Goal: Task Accomplishment & Management: Manage account settings

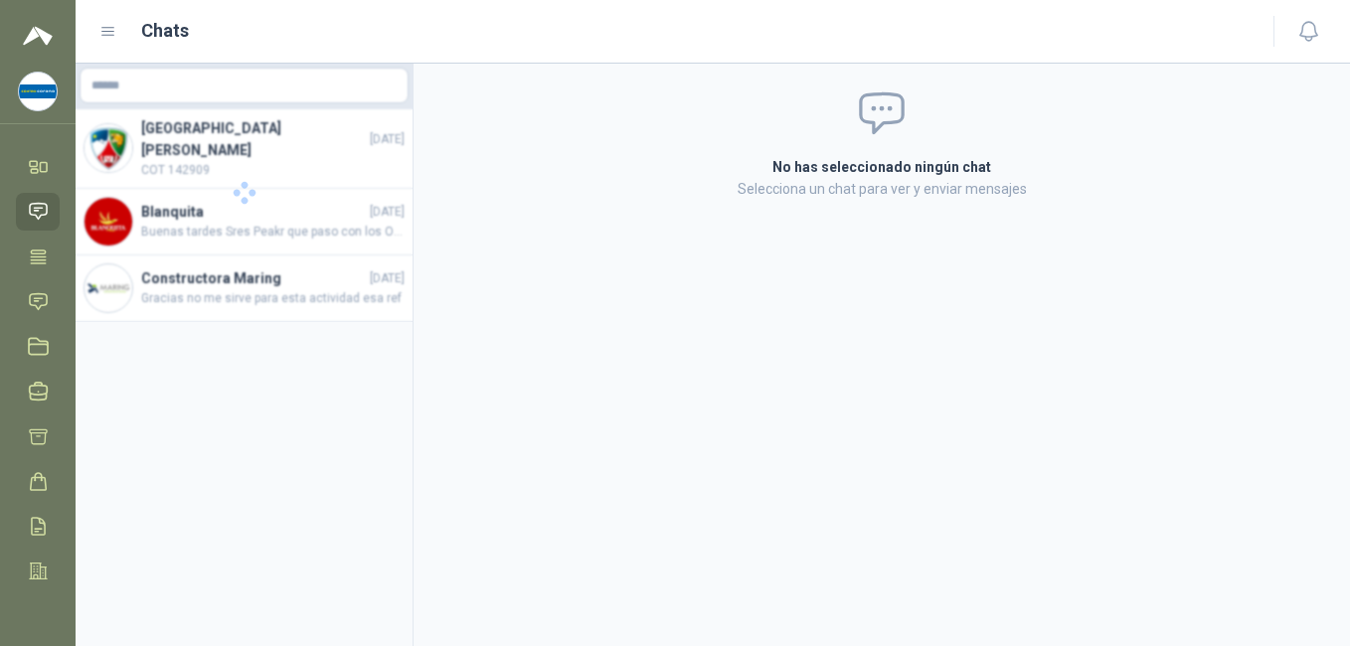
click at [41, 209] on icon at bounding box center [38, 212] width 17 height 16
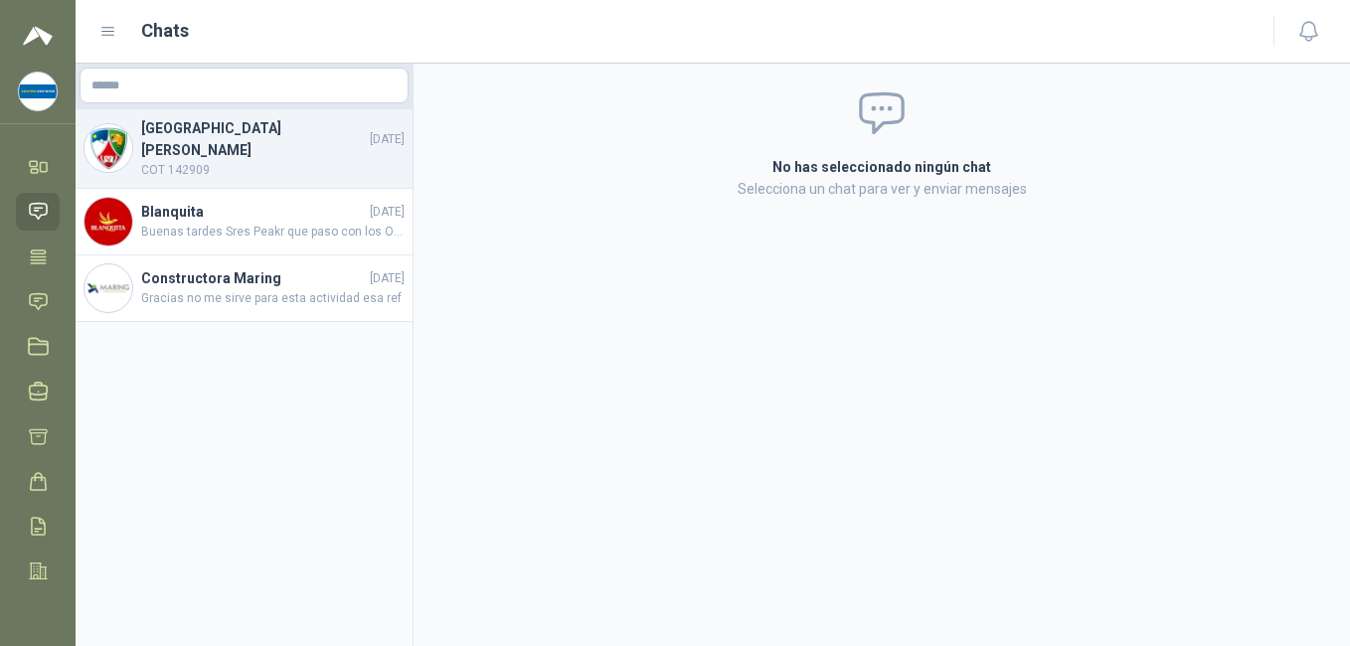
click at [194, 142] on h4 "[GEOGRAPHIC_DATA][PERSON_NAME]" at bounding box center [253, 139] width 225 height 44
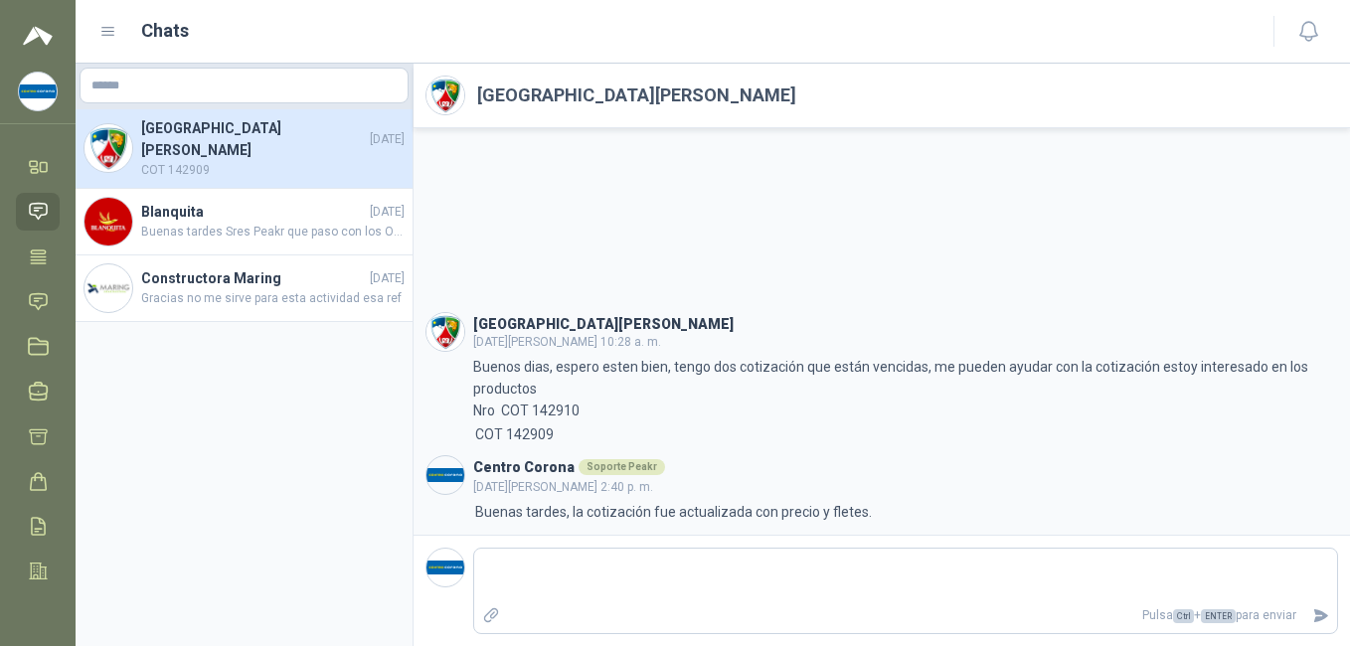
click at [46, 90] on img at bounding box center [38, 92] width 38 height 38
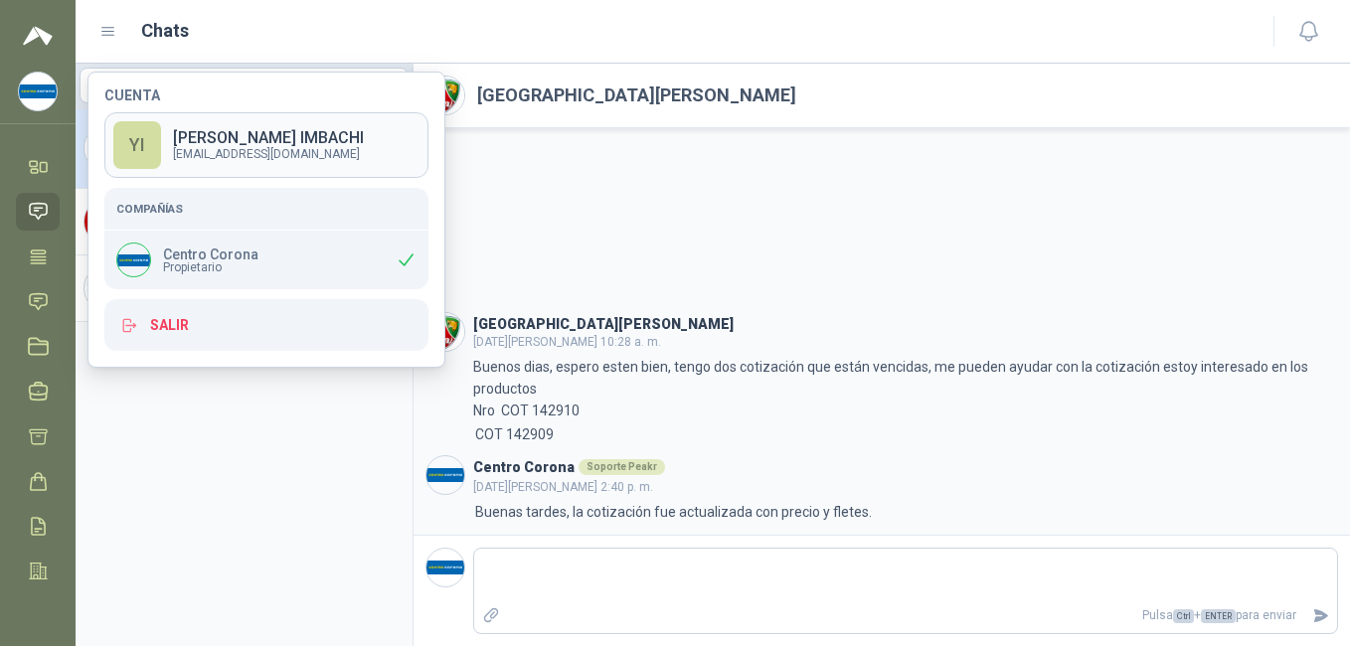
click at [225, 131] on p "[PERSON_NAME]" at bounding box center [268, 138] width 191 height 16
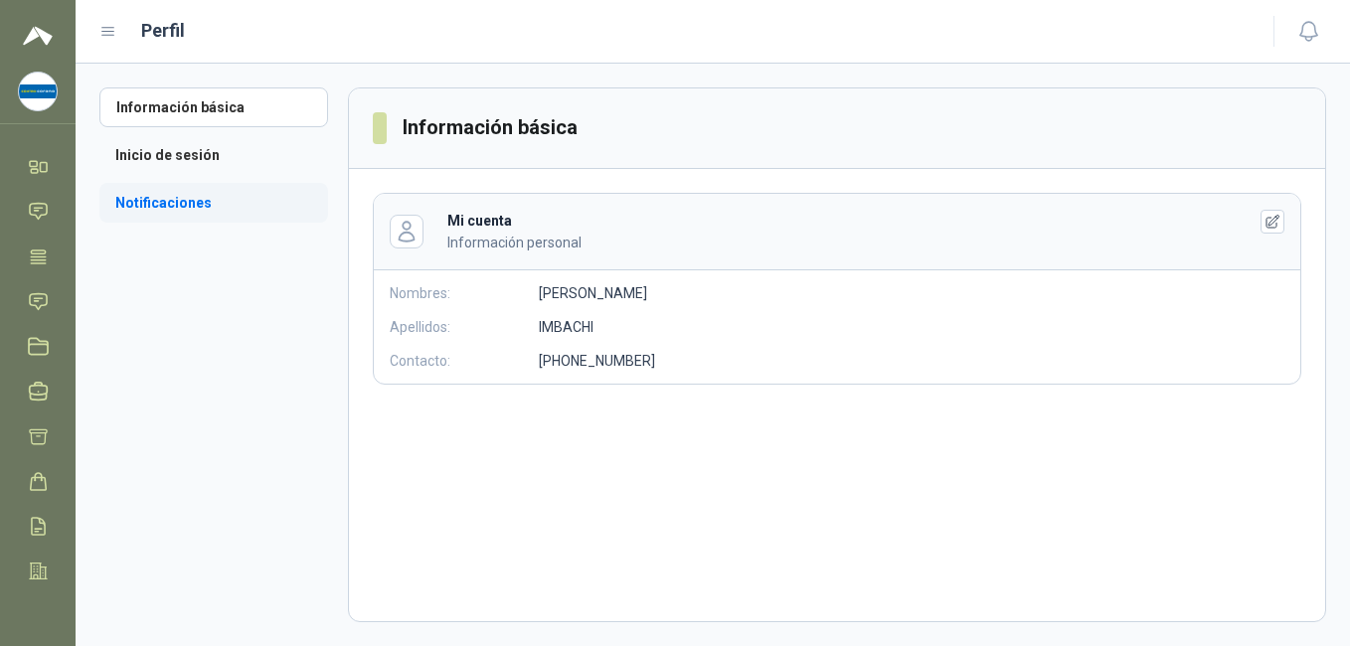
click at [207, 210] on li "Notificaciones" at bounding box center [213, 203] width 229 height 40
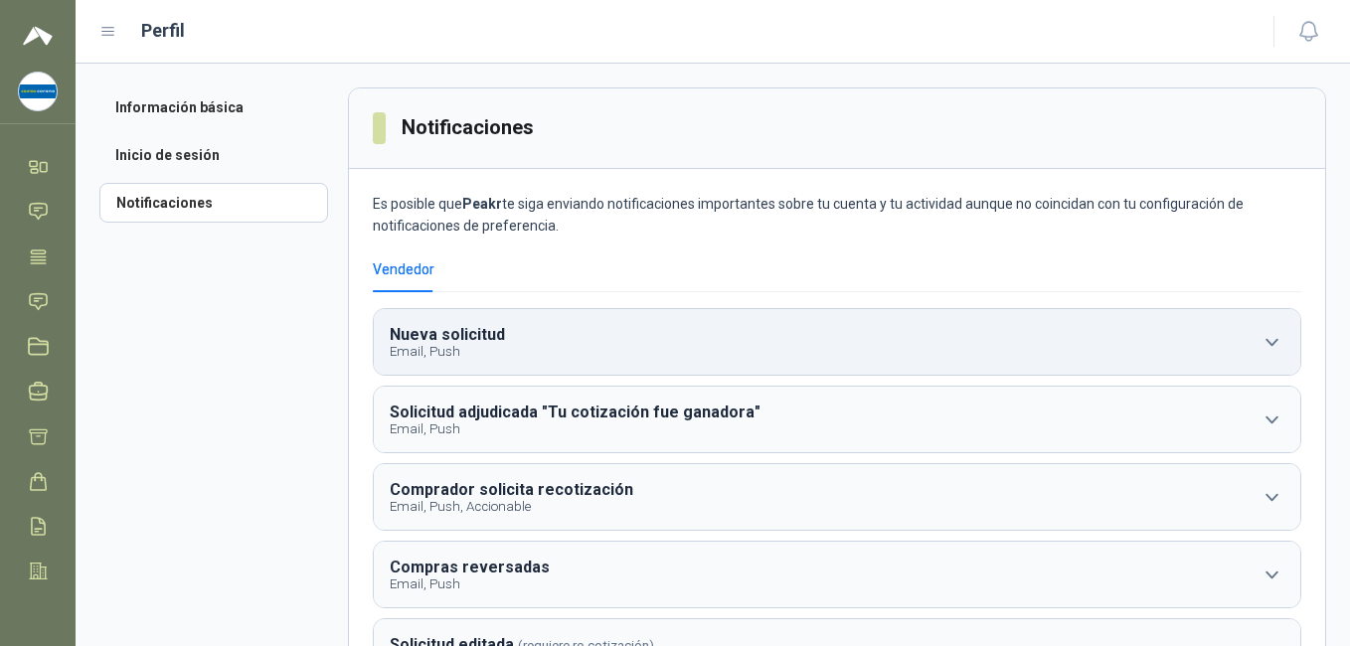
click at [443, 340] on b "Nueva solicitud" at bounding box center [447, 334] width 115 height 19
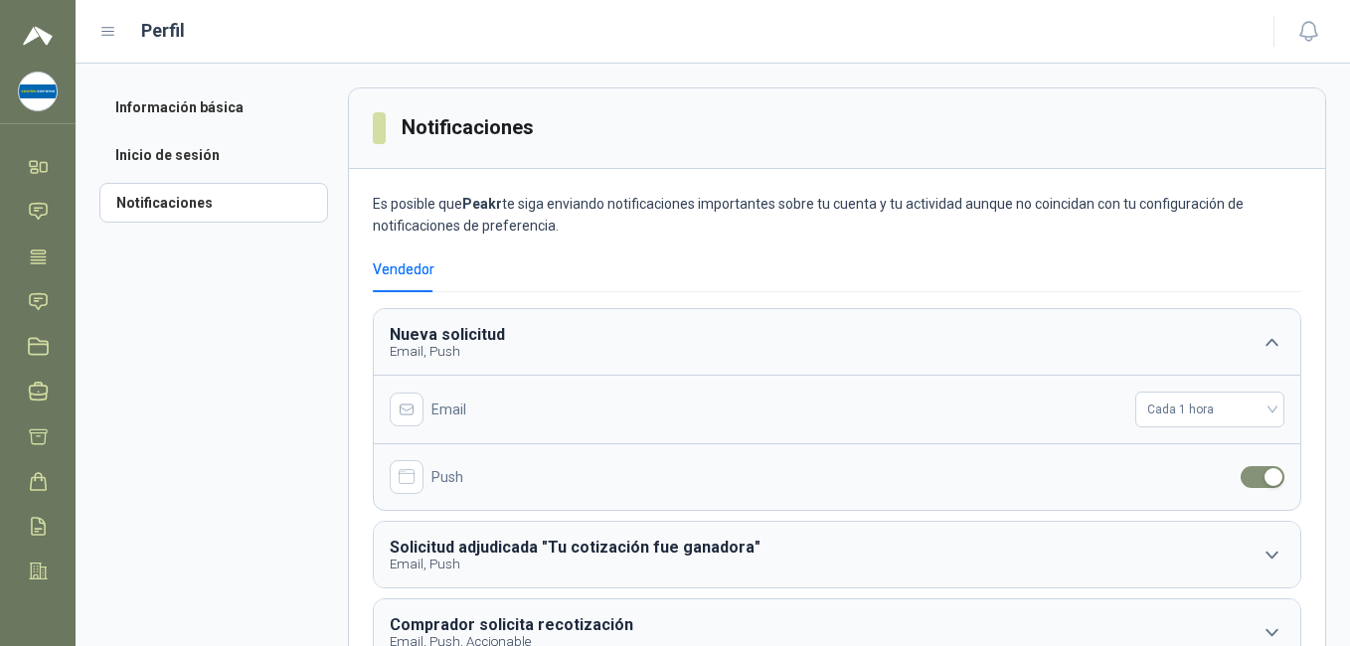
click at [258, 417] on aside "Información básica Inicio de sesión Notificaciones" at bounding box center [223, 604] width 249 height 1035
click at [35, 265] on icon at bounding box center [38, 257] width 21 height 21
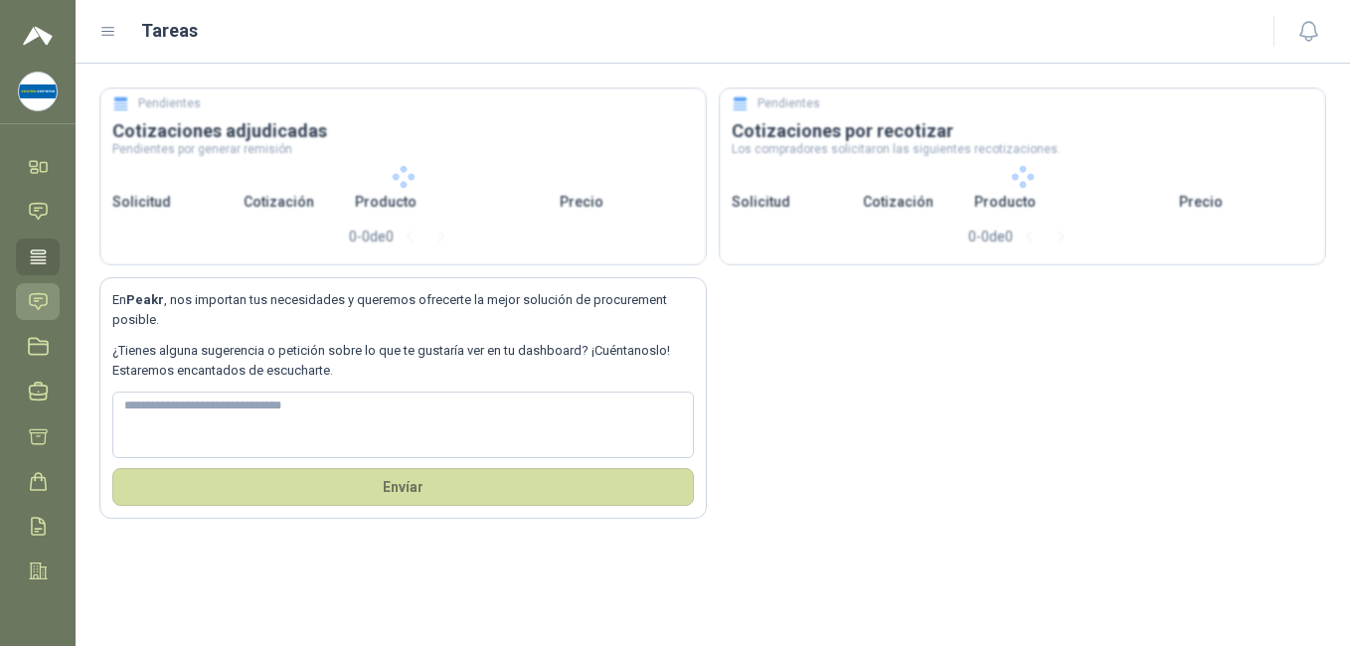
click at [40, 304] on icon at bounding box center [38, 301] width 21 height 21
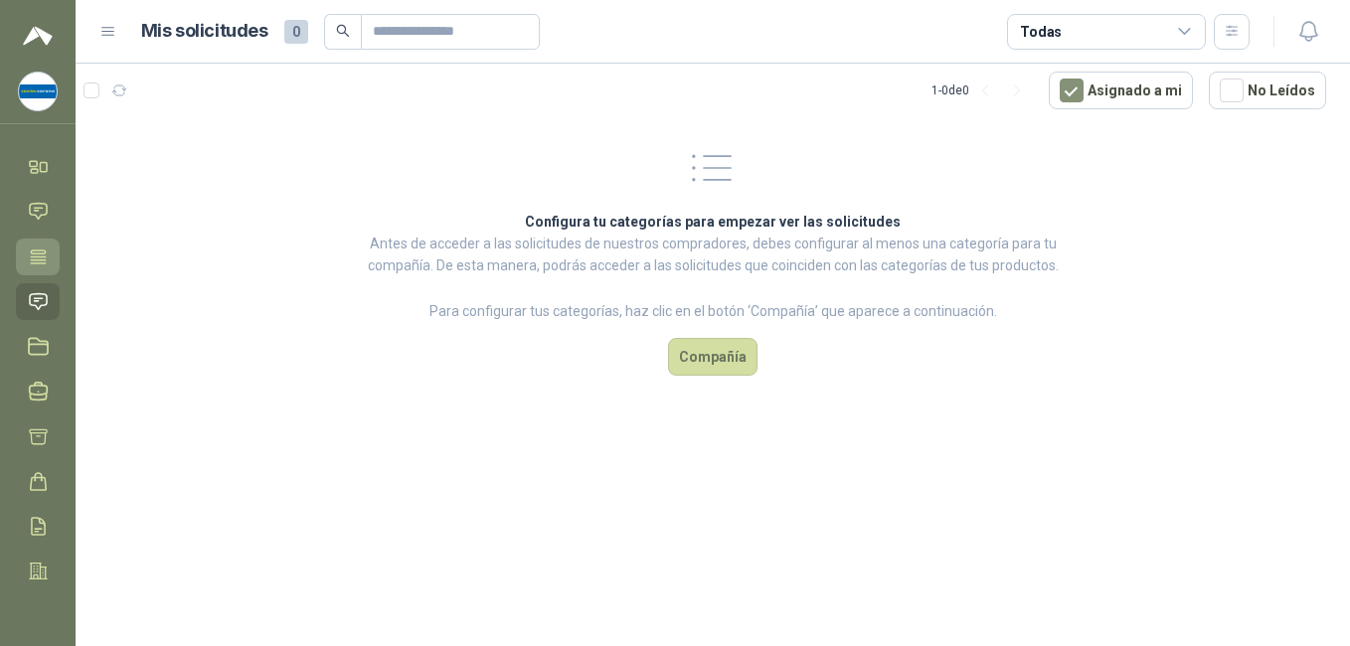
click at [39, 257] on icon at bounding box center [38, 256] width 15 height 13
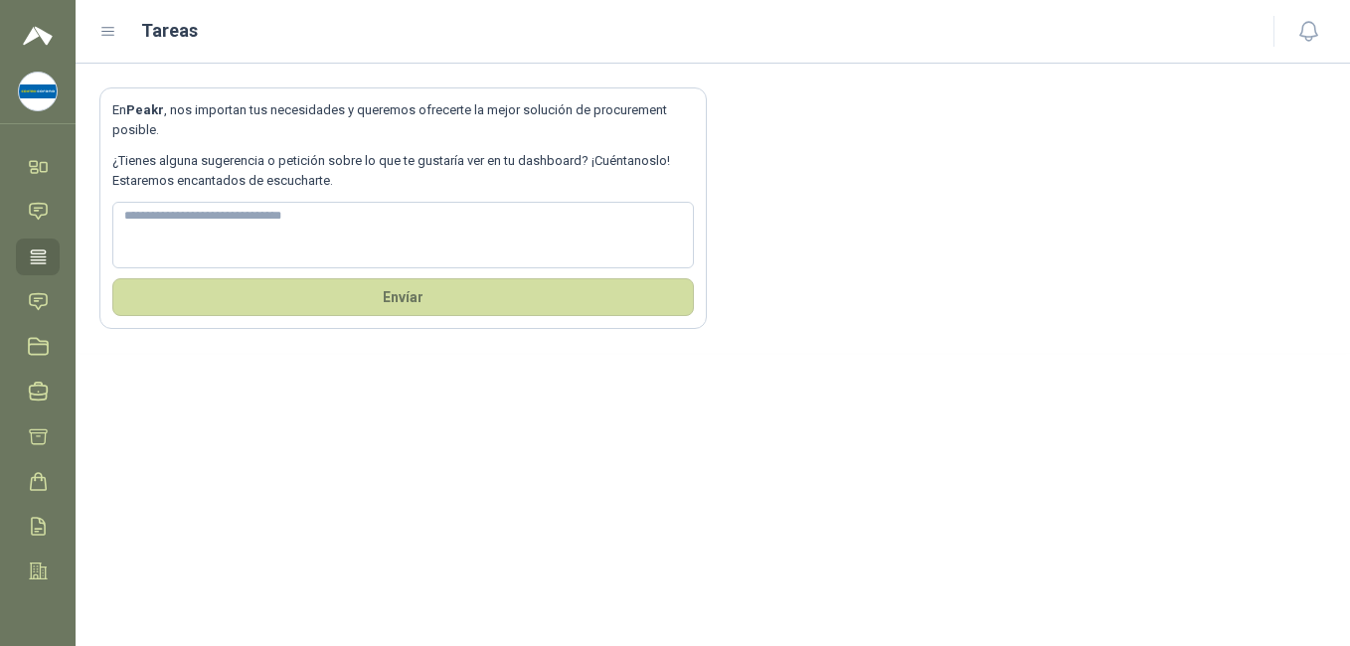
click at [39, 257] on icon at bounding box center [38, 256] width 15 height 13
click at [41, 301] on icon at bounding box center [38, 301] width 21 height 21
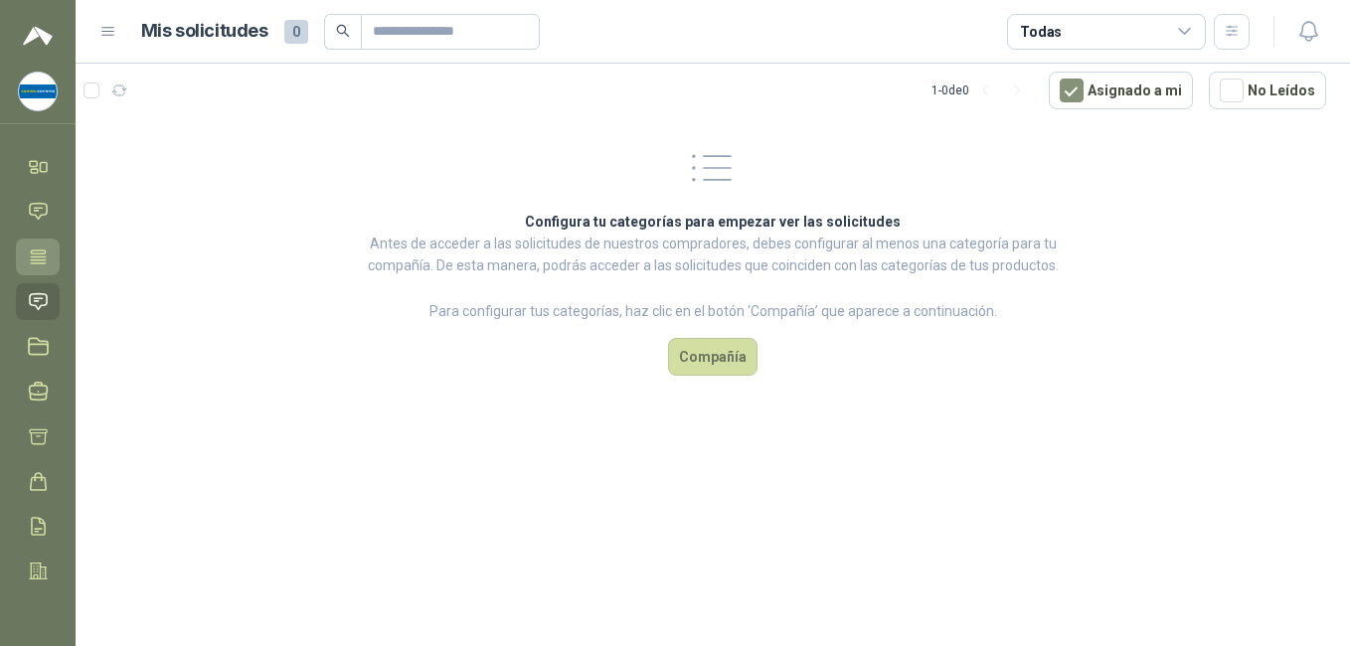
click at [36, 248] on icon at bounding box center [38, 257] width 21 height 21
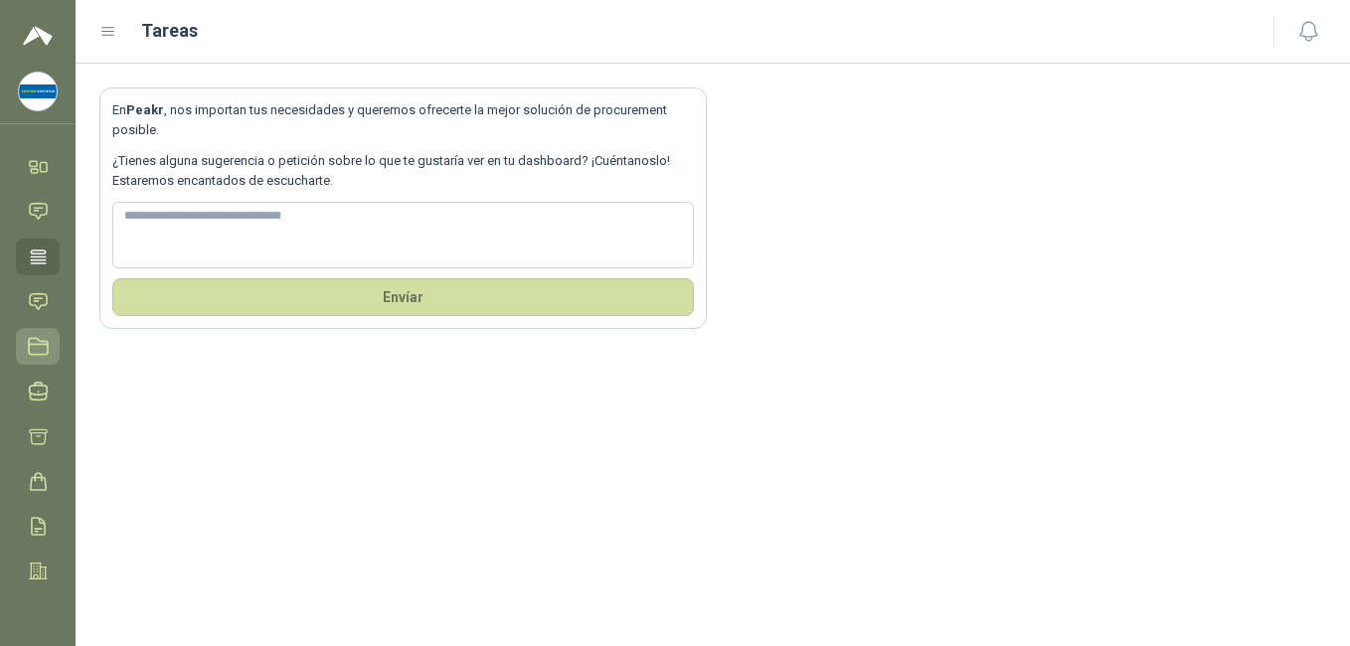
click at [35, 347] on icon at bounding box center [38, 346] width 21 height 21
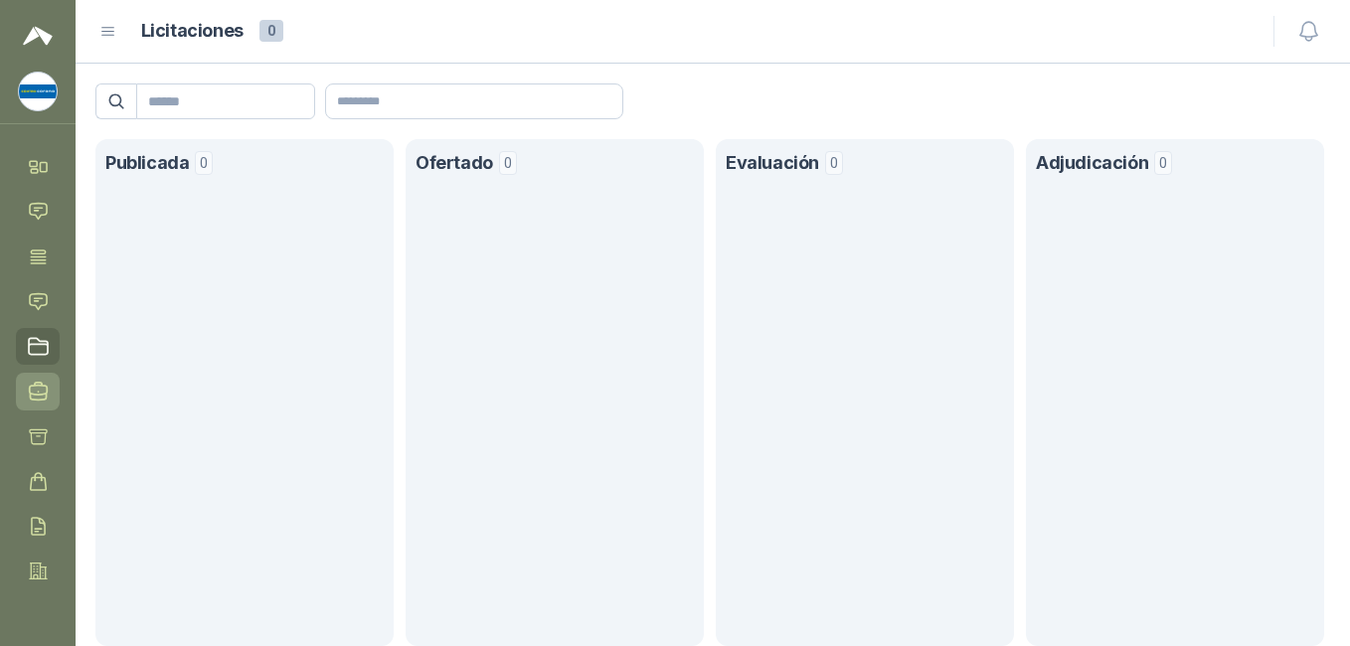
click at [44, 390] on icon at bounding box center [38, 391] width 21 height 21
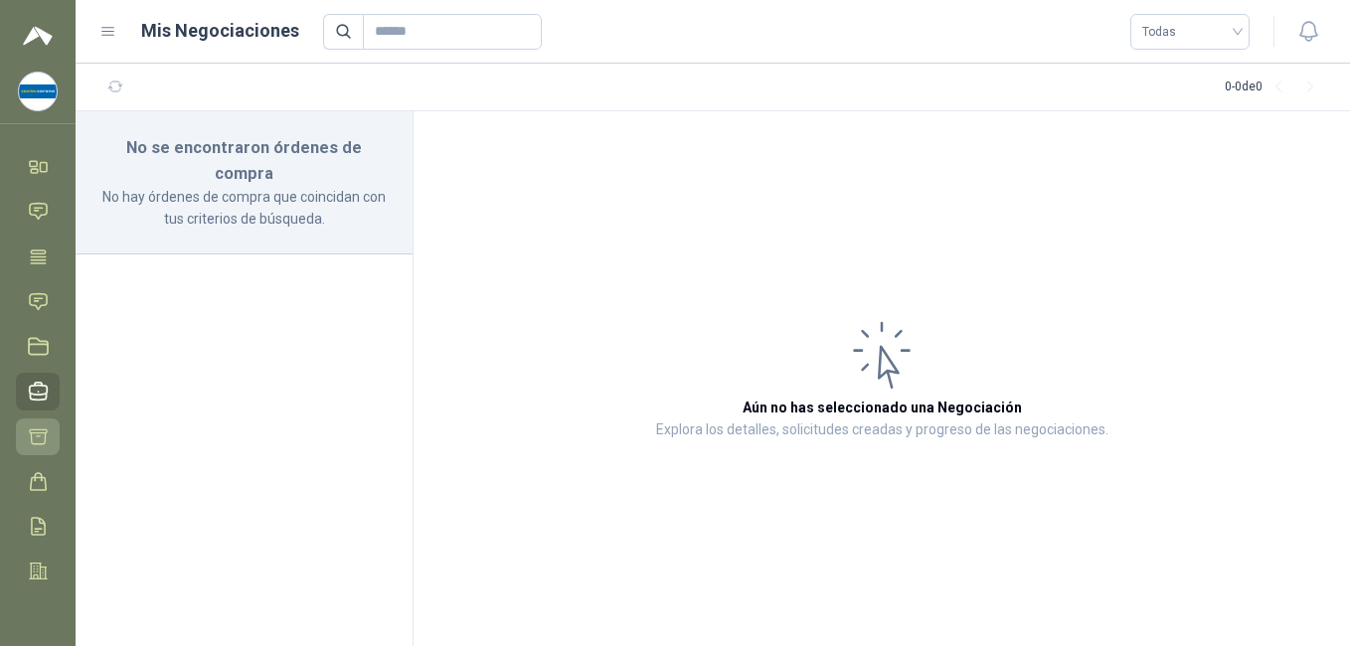
click at [42, 431] on icon at bounding box center [38, 437] width 21 height 21
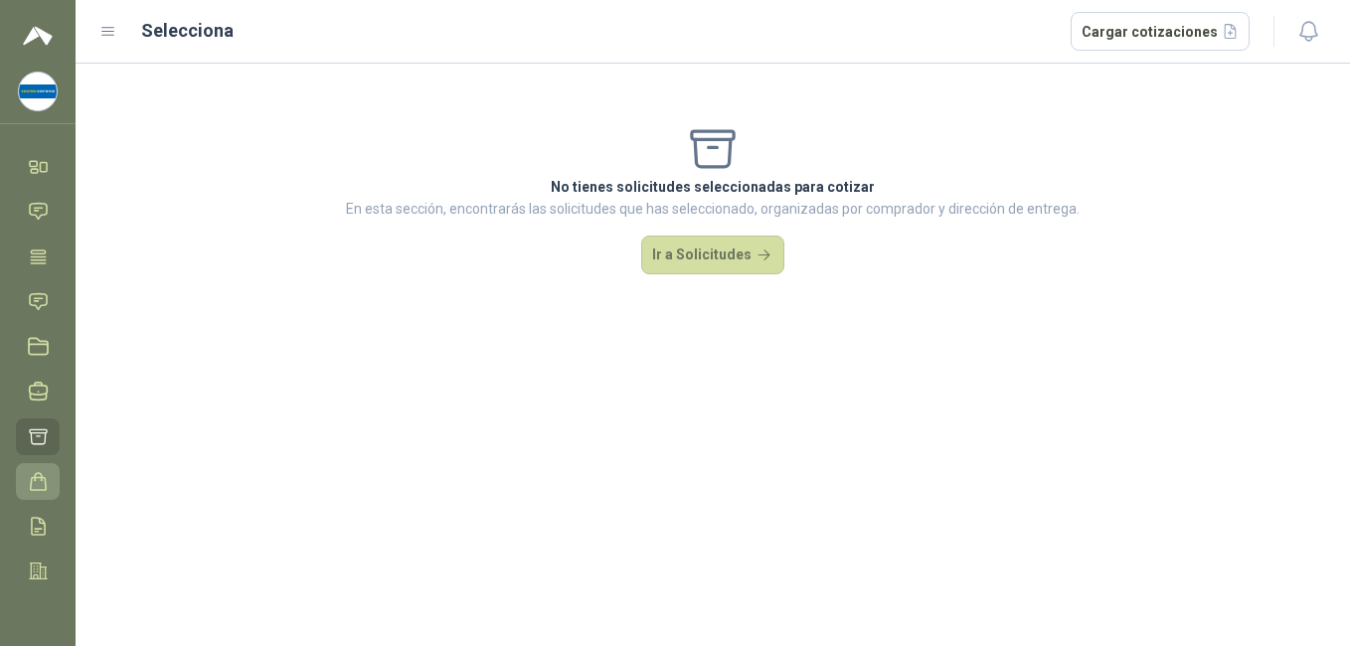
click at [44, 471] on icon at bounding box center [38, 481] width 21 height 21
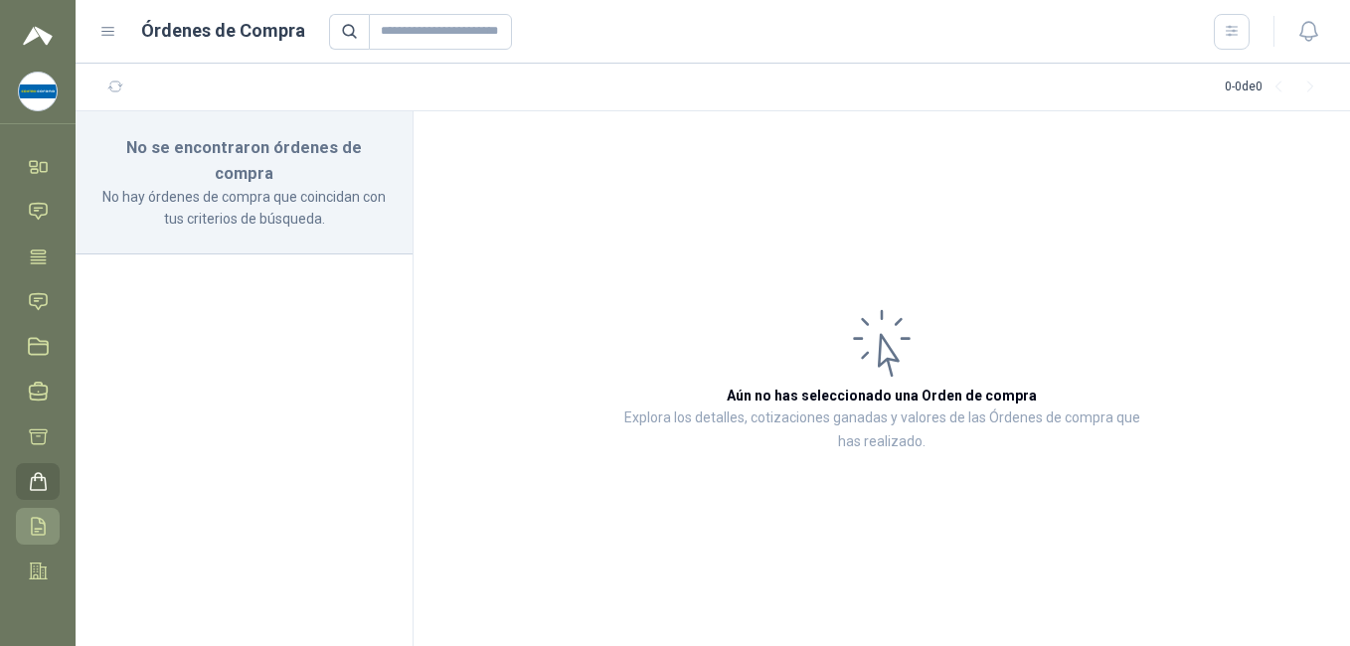
click at [39, 516] on icon at bounding box center [38, 526] width 21 height 21
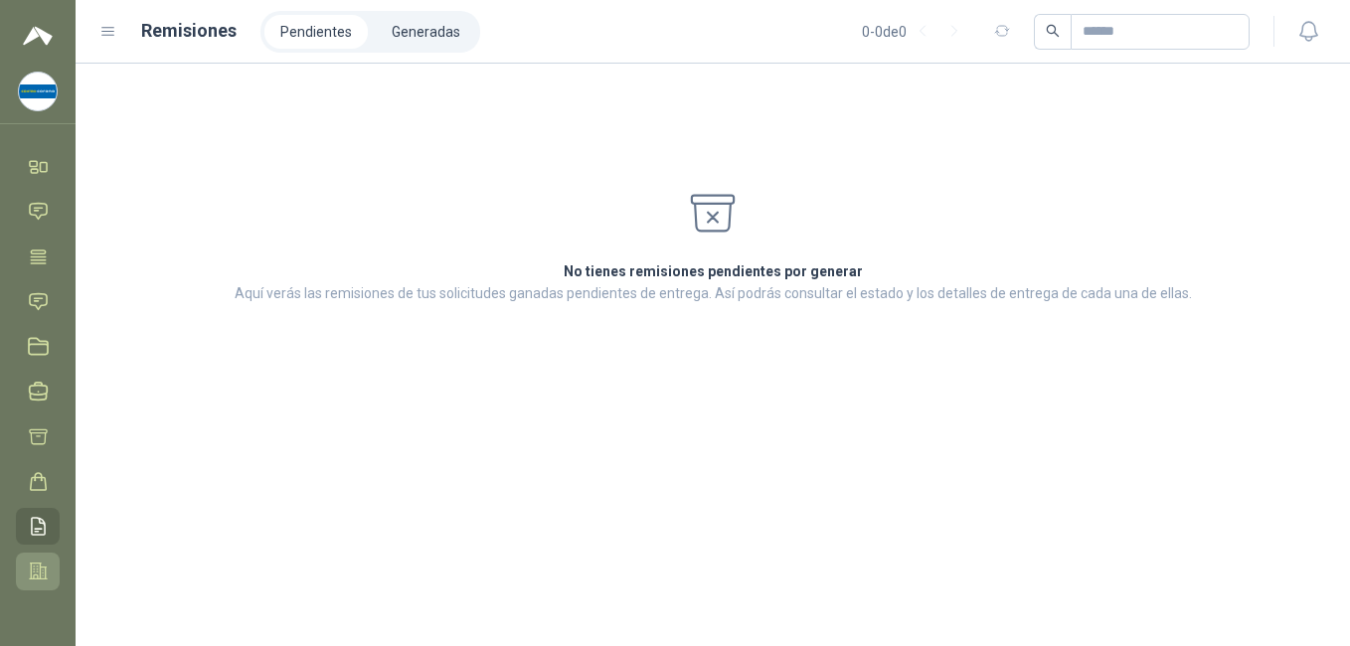
click at [41, 573] on icon at bounding box center [38, 572] width 17 height 16
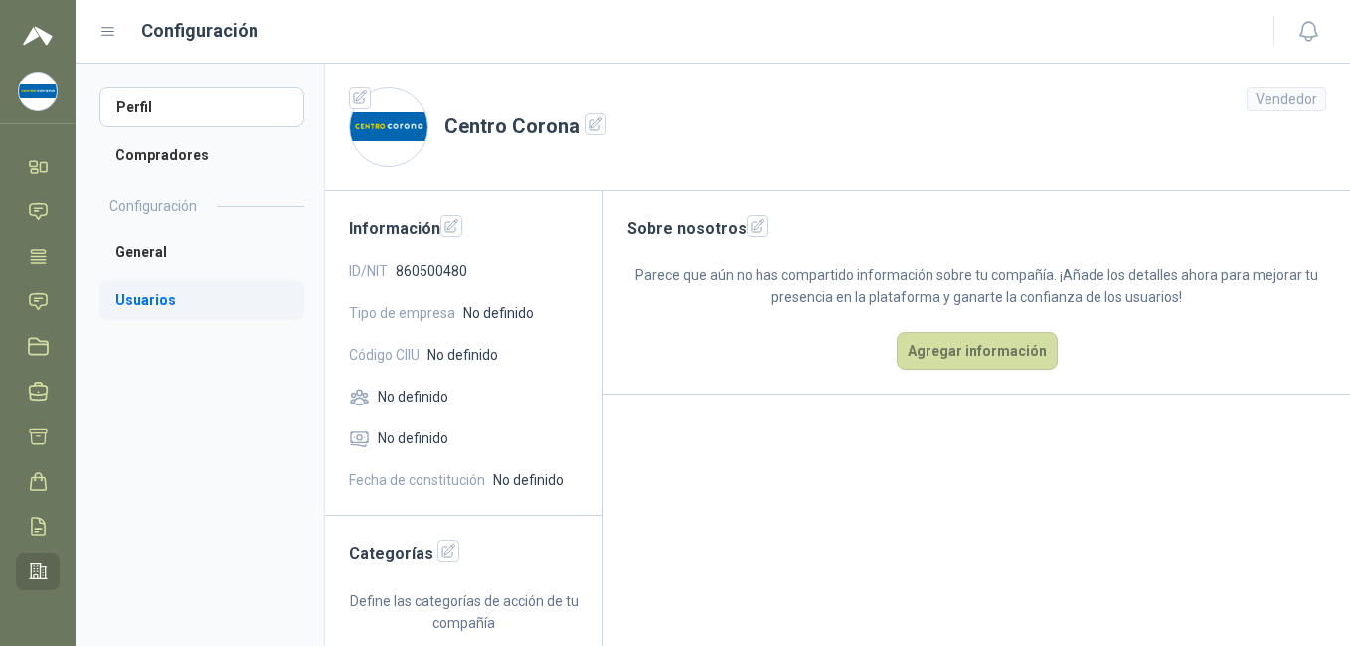
click at [168, 297] on li "Usuarios" at bounding box center [201, 300] width 205 height 40
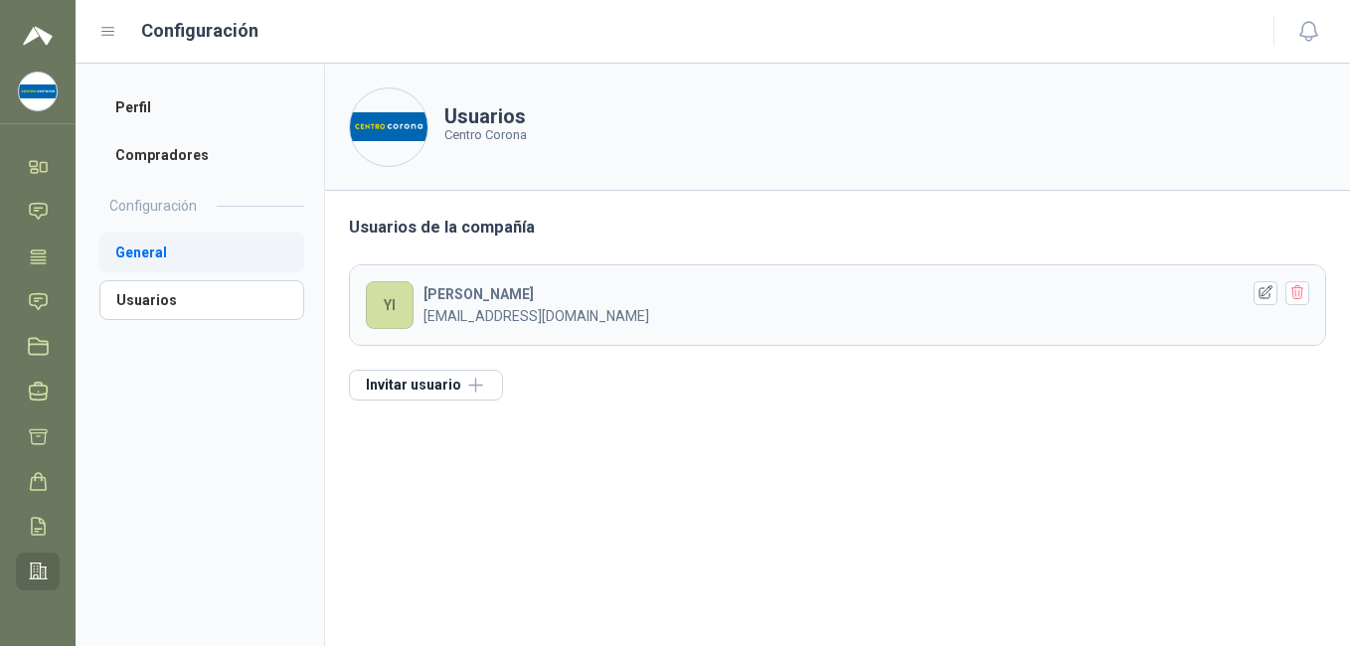
click at [156, 259] on li "General" at bounding box center [201, 253] width 205 height 40
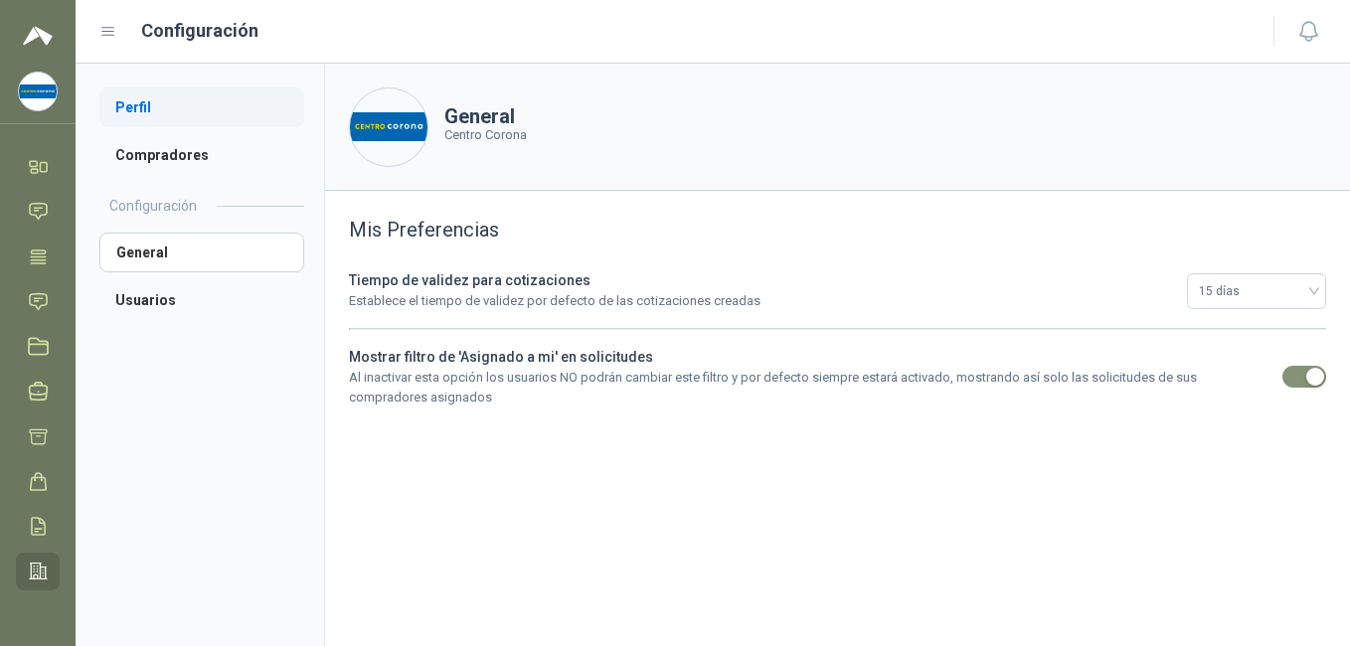
click at [131, 107] on li "Perfil" at bounding box center [201, 107] width 205 height 40
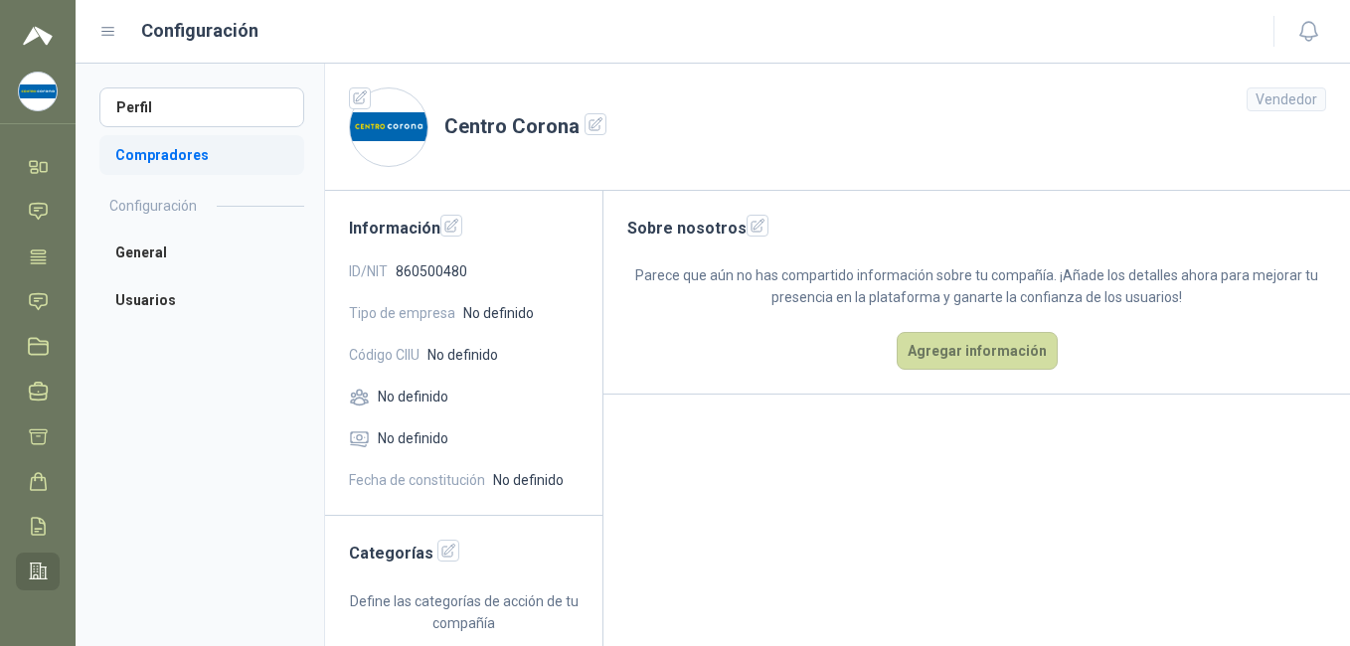
click at [147, 153] on li "Compradores" at bounding box center [201, 155] width 205 height 40
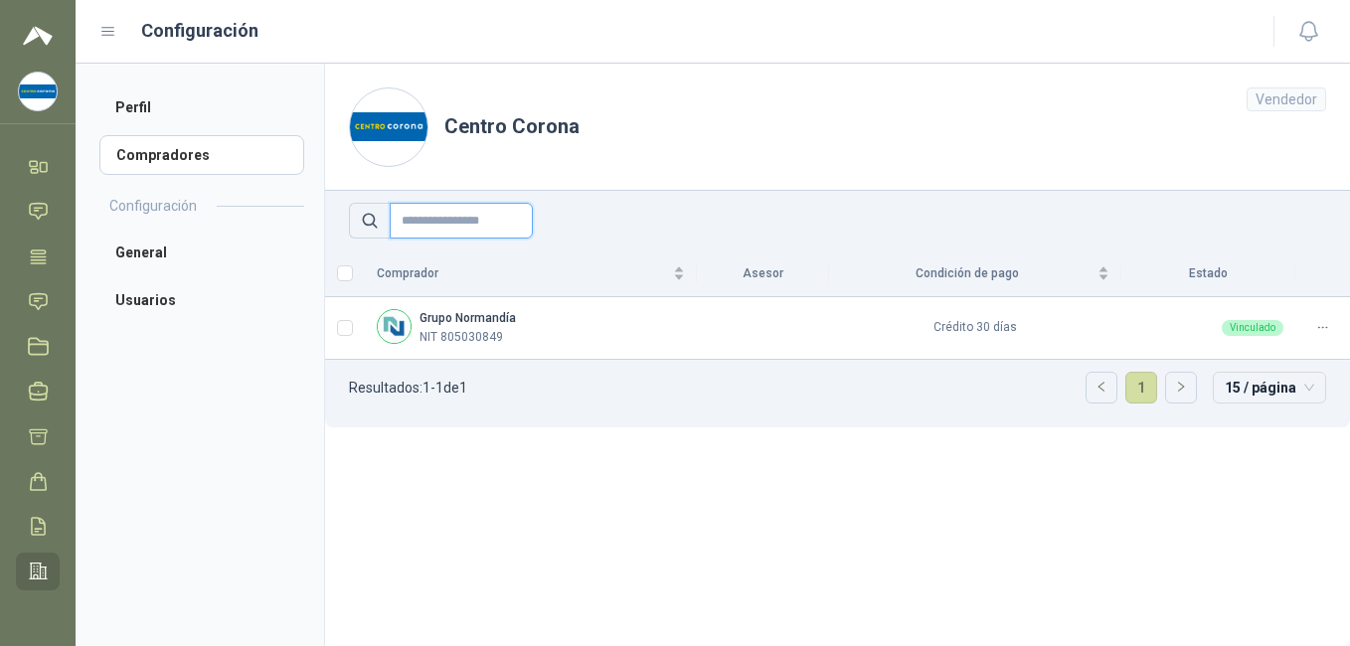
click at [458, 214] on input "text" at bounding box center [461, 221] width 143 height 36
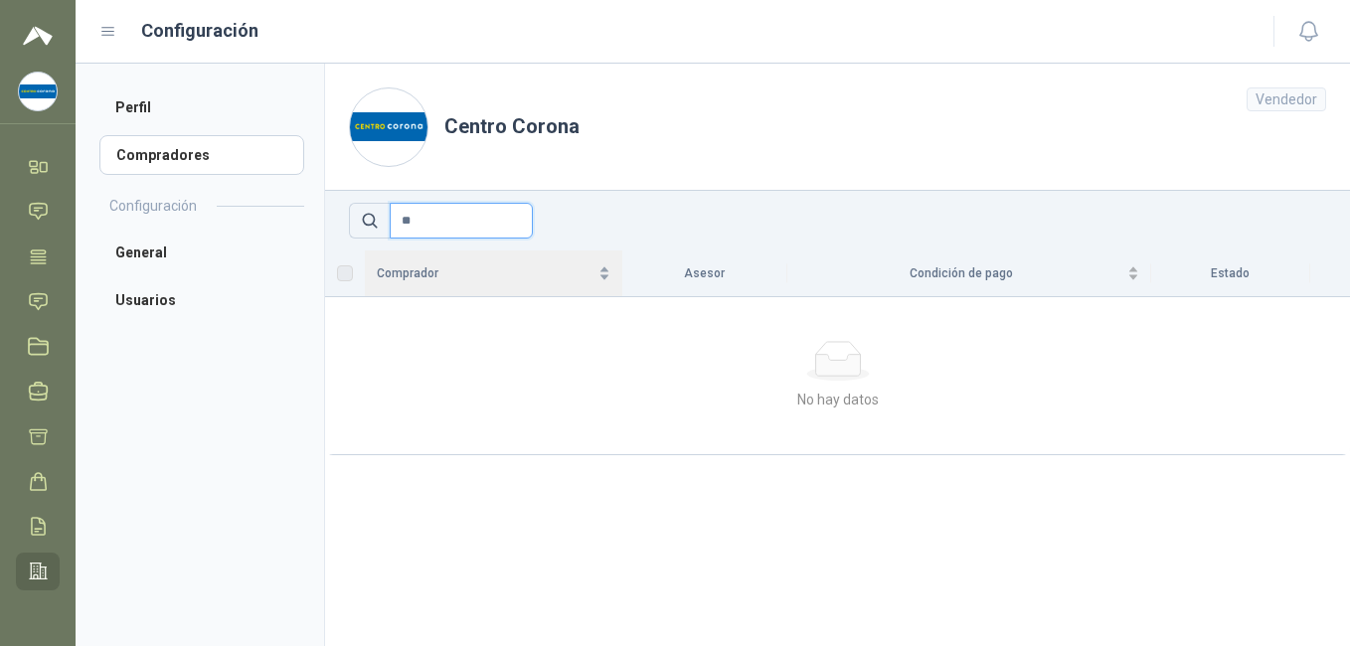
type input "*"
type input "**********"
drag, startPoint x: 371, startPoint y: 236, endPoint x: 319, endPoint y: 241, distance: 51.9
click at [319, 241] on div "**********" at bounding box center [713, 355] width 1275 height 583
